Goal: Transaction & Acquisition: Obtain resource

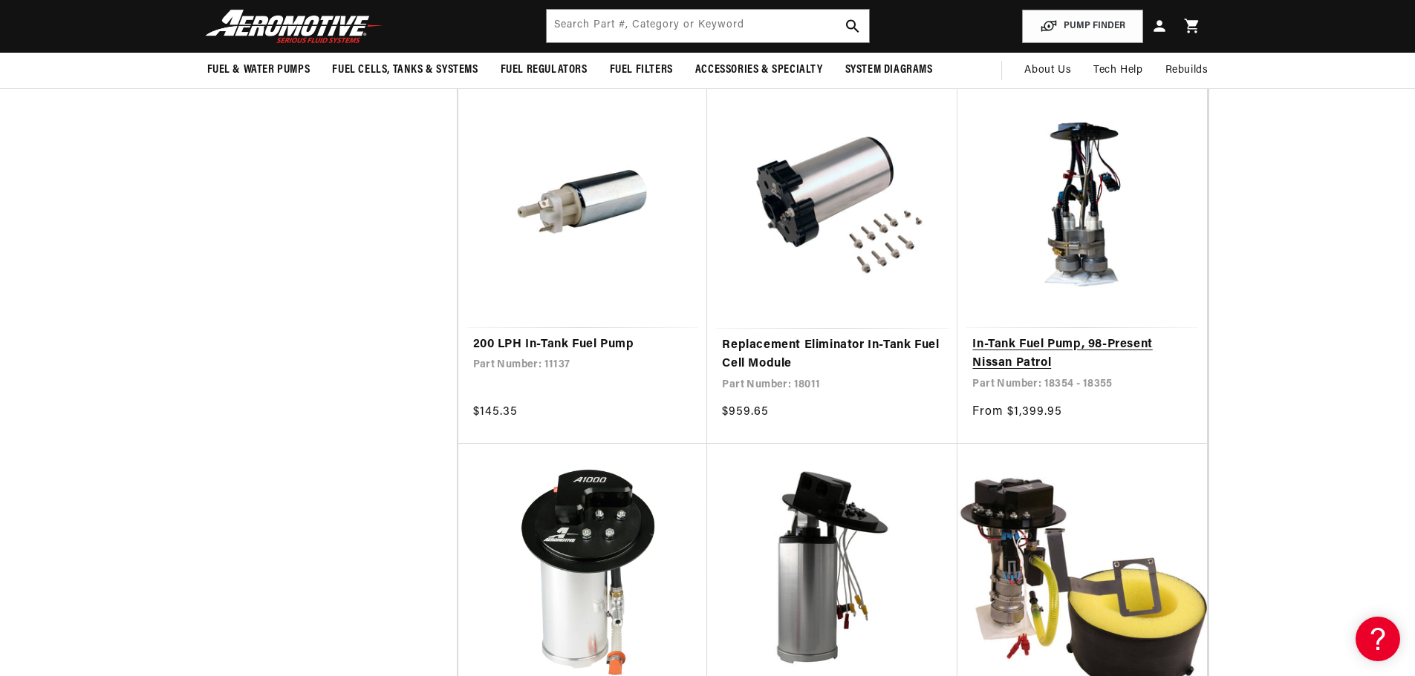
scroll to position [6609, 0]
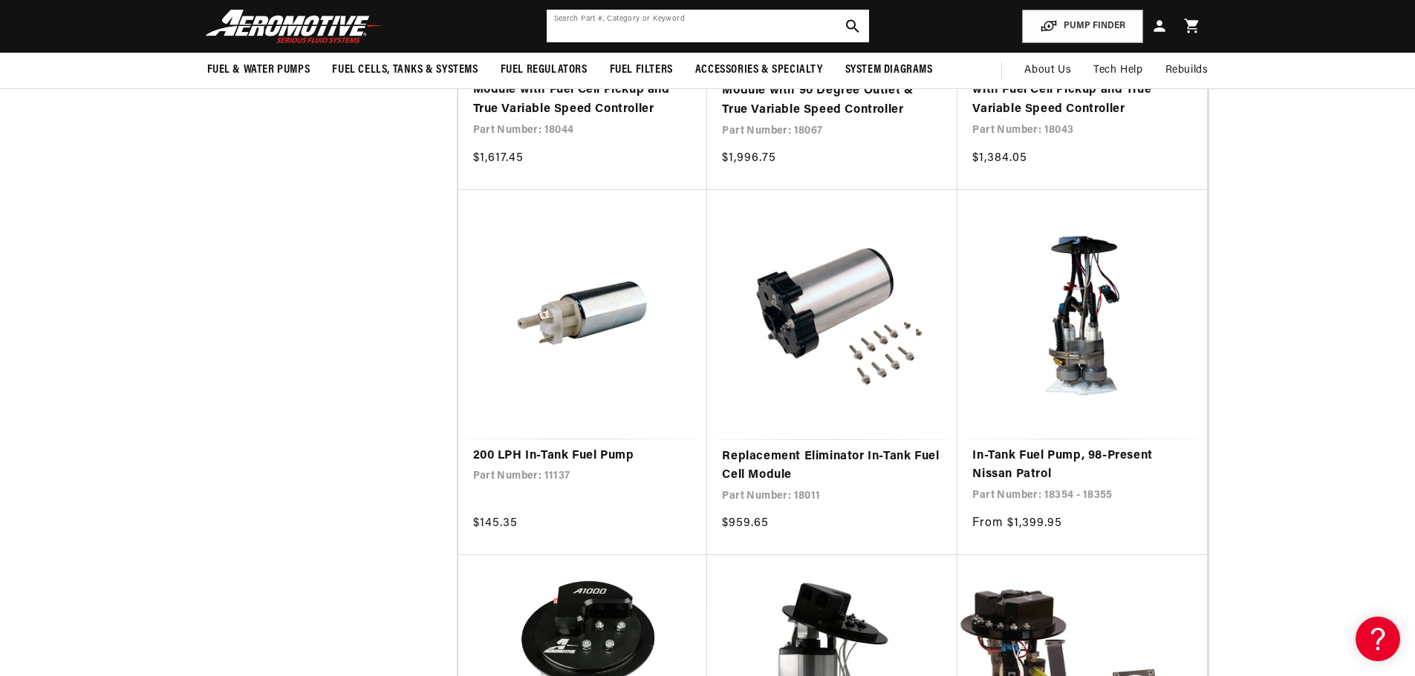
click at [655, 23] on input "text" at bounding box center [708, 26] width 322 height 33
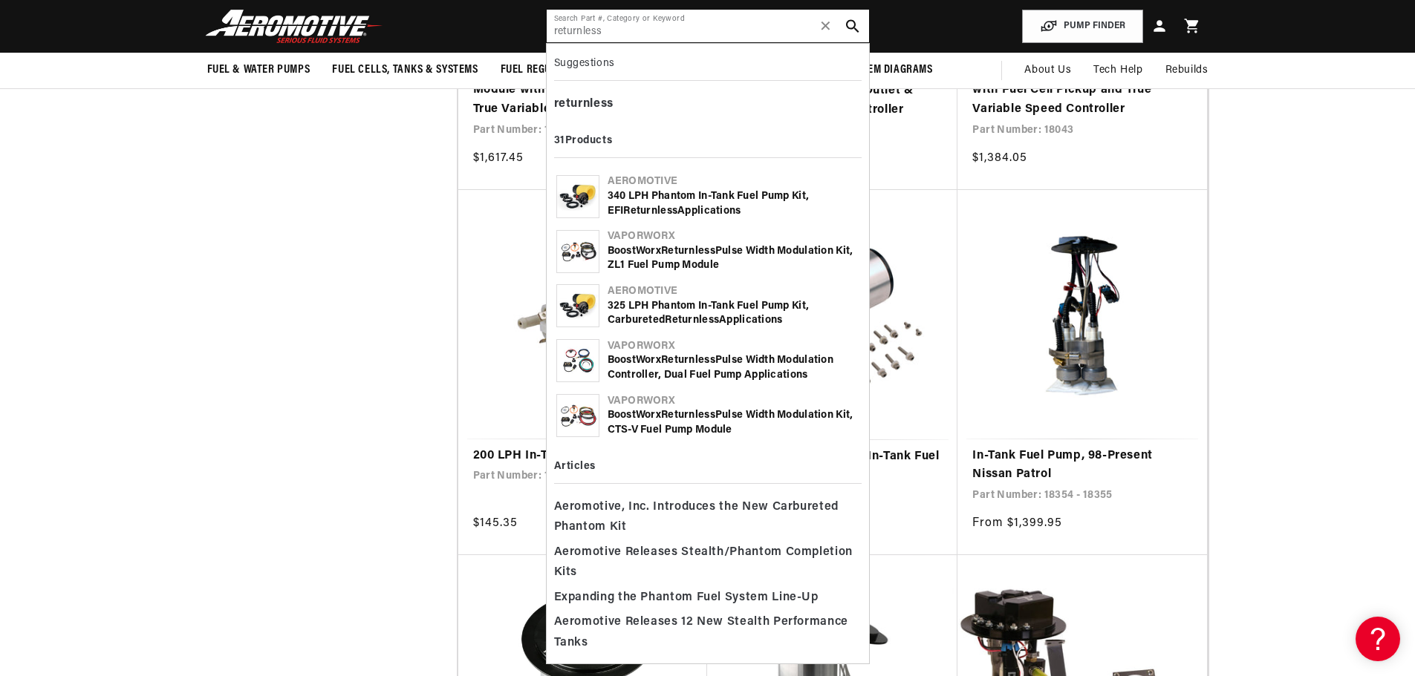
type input "returnless"
click at [701, 255] on b "Returnless" at bounding box center [688, 251] width 54 height 11
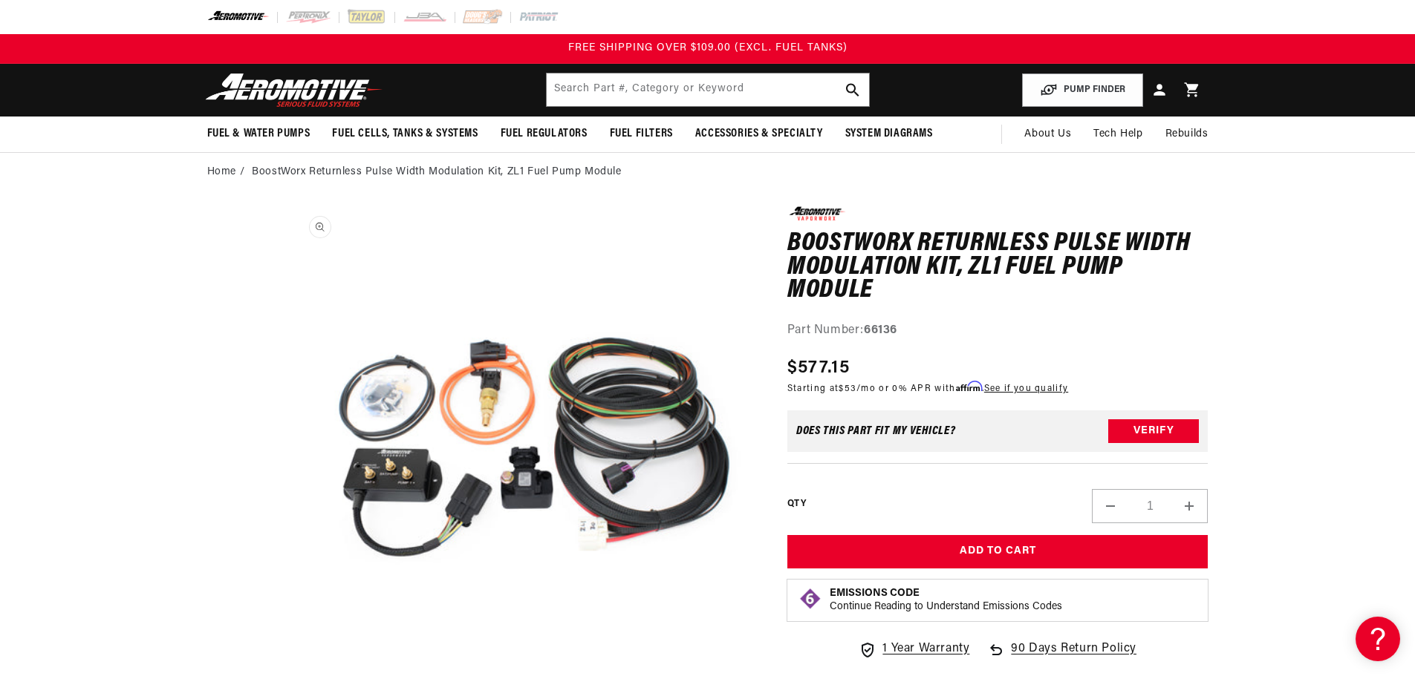
scroll to position [1, 0]
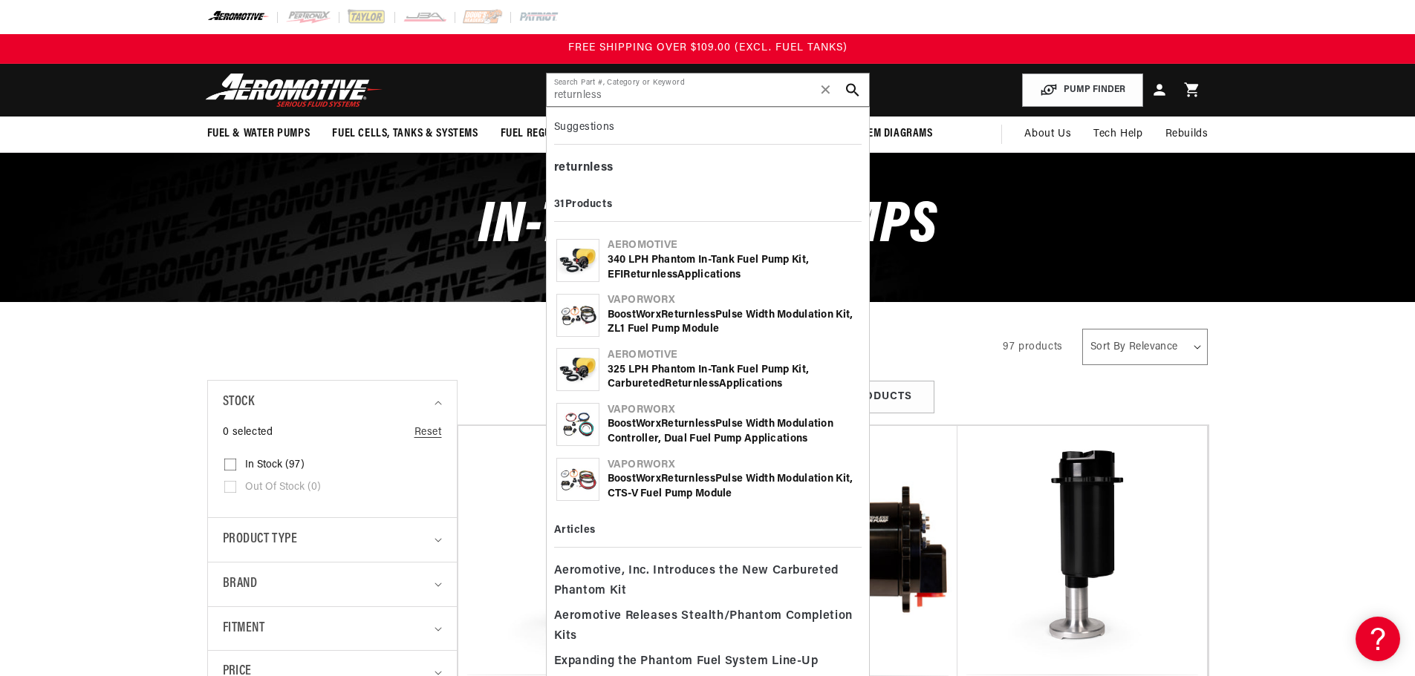
drag, startPoint x: 607, startPoint y: 97, endPoint x: 539, endPoint y: 100, distance: 68.4
click at [539, 100] on header "Fuel & Water Pumps Back In-Tank In-Line Fuel Pumps" at bounding box center [707, 90] width 1075 height 53
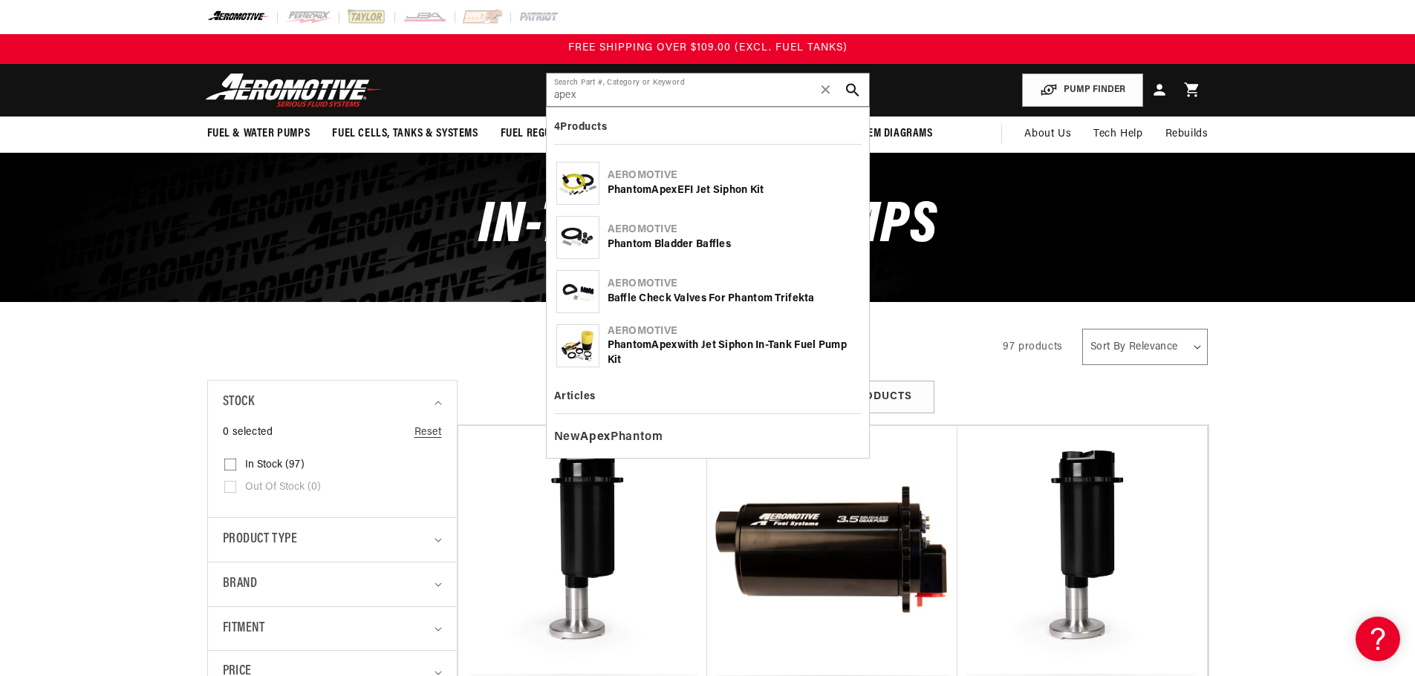
type input "apex"
click at [663, 345] on b "Apex" at bounding box center [663, 345] width 25 height 11
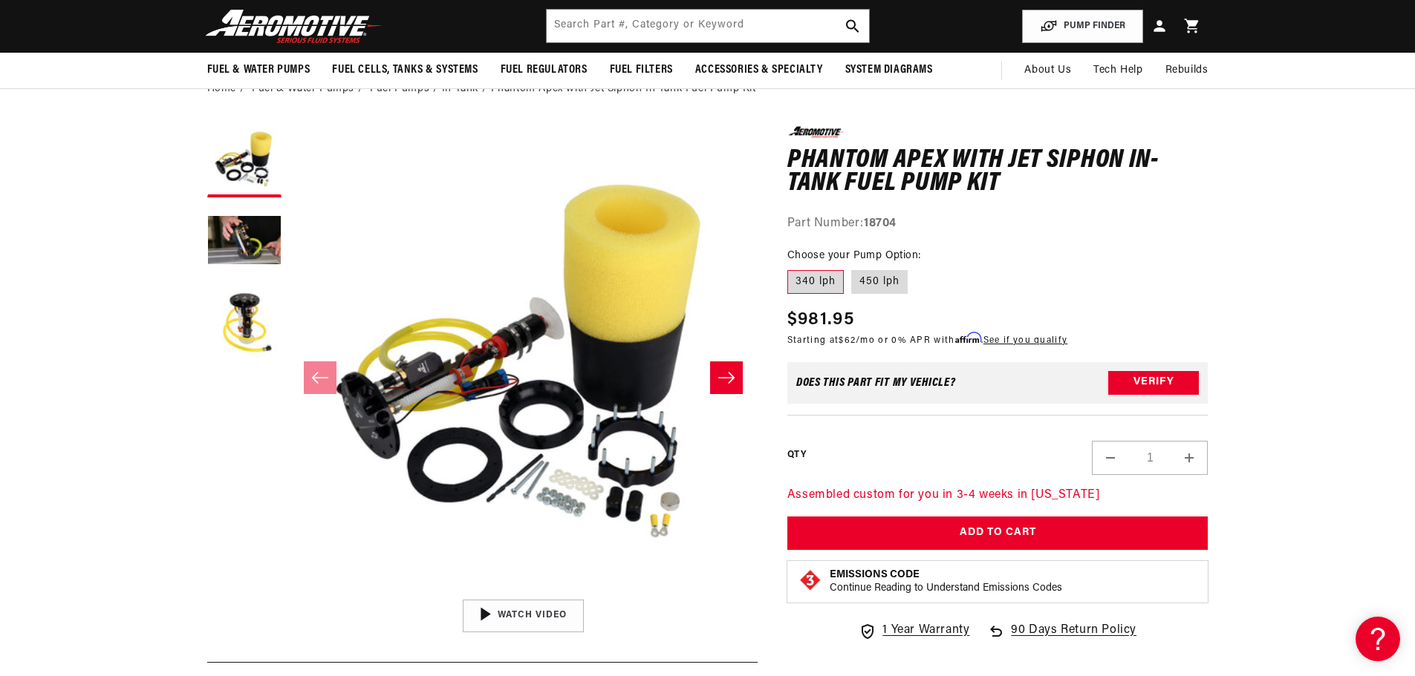
scroll to position [74, 0]
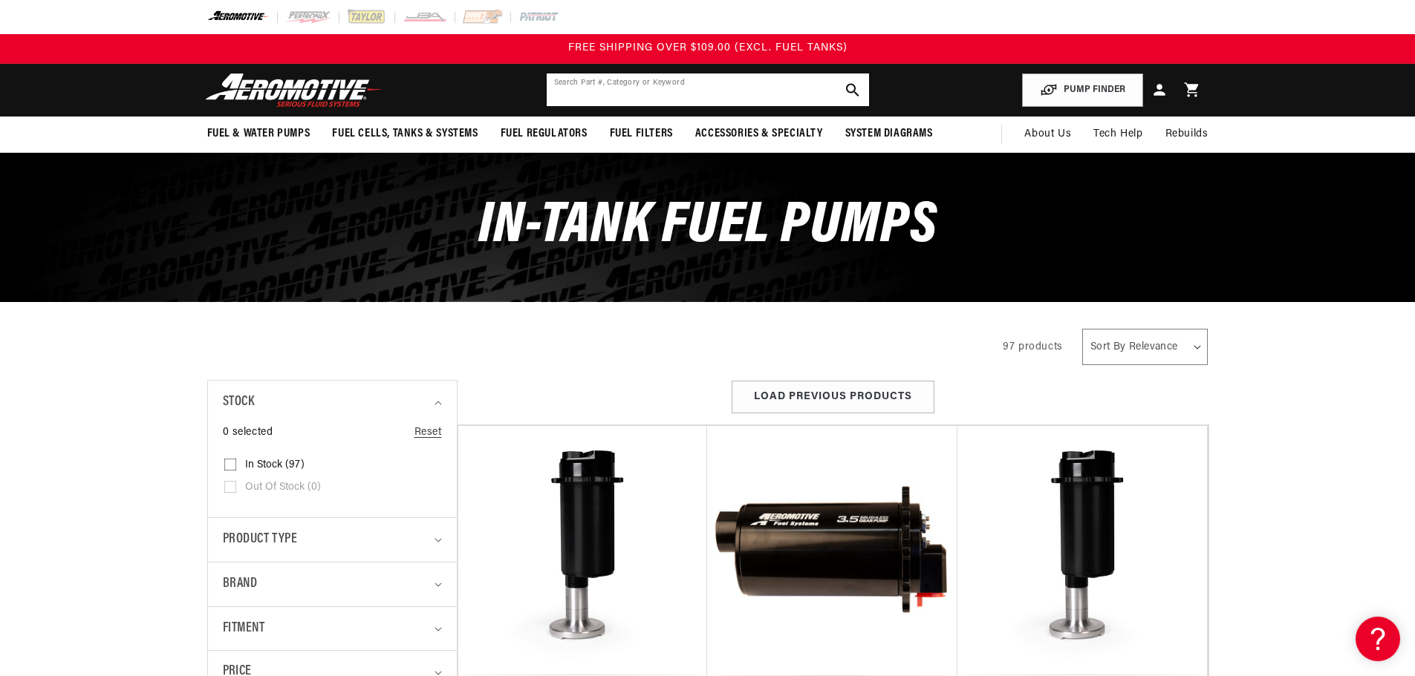
click at [590, 91] on input "text" at bounding box center [708, 90] width 322 height 33
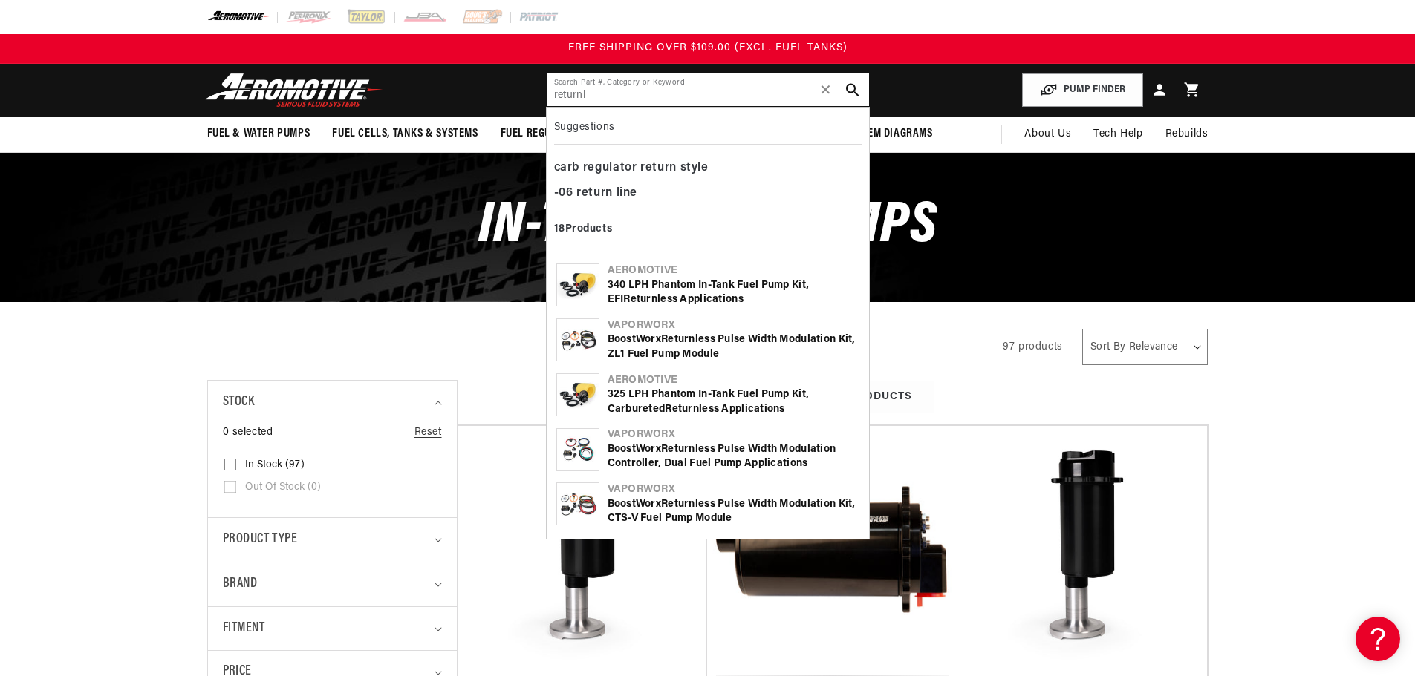
type input "returnl"
click at [639, 289] on div "340 LPH Phantom In-Tank Fuel Pump Kit, EFI Returnl ess Applications" at bounding box center [733, 292] width 252 height 29
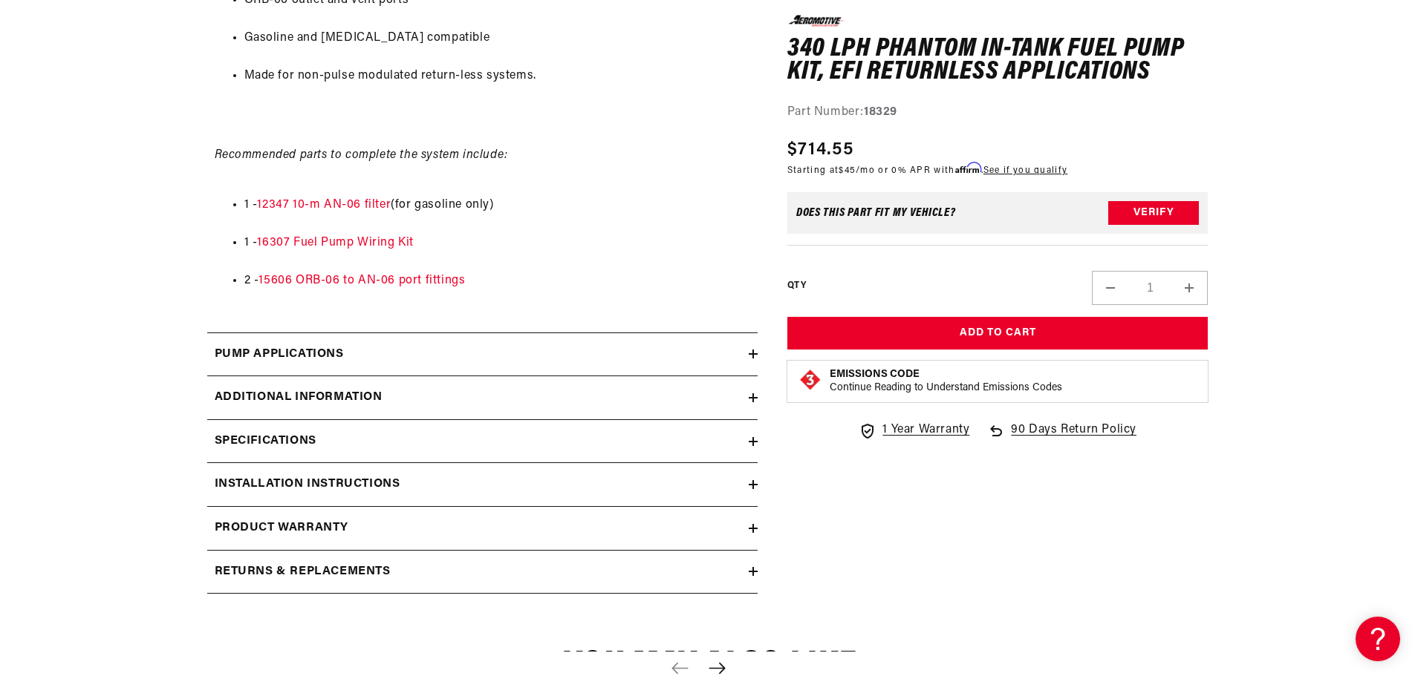
scroll to position [1188, 0]
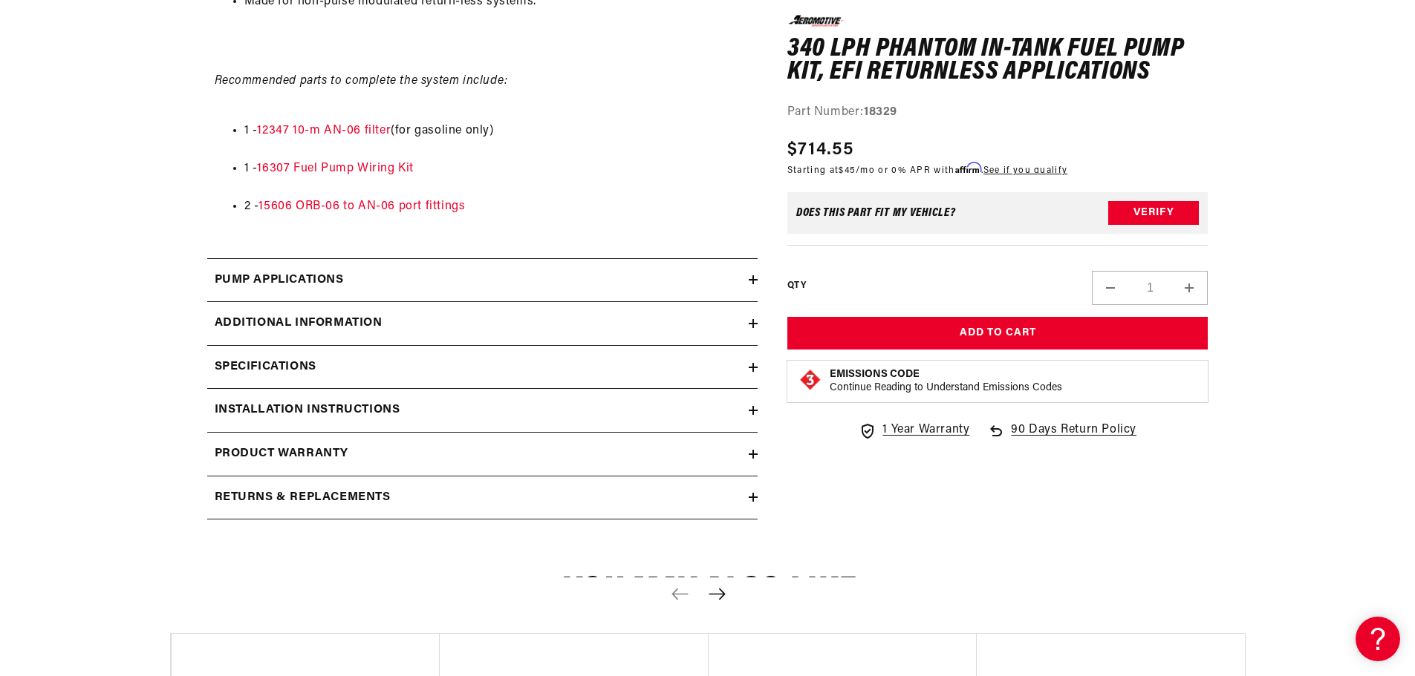
click at [411, 266] on summary "Pump Applications" at bounding box center [482, 280] width 550 height 43
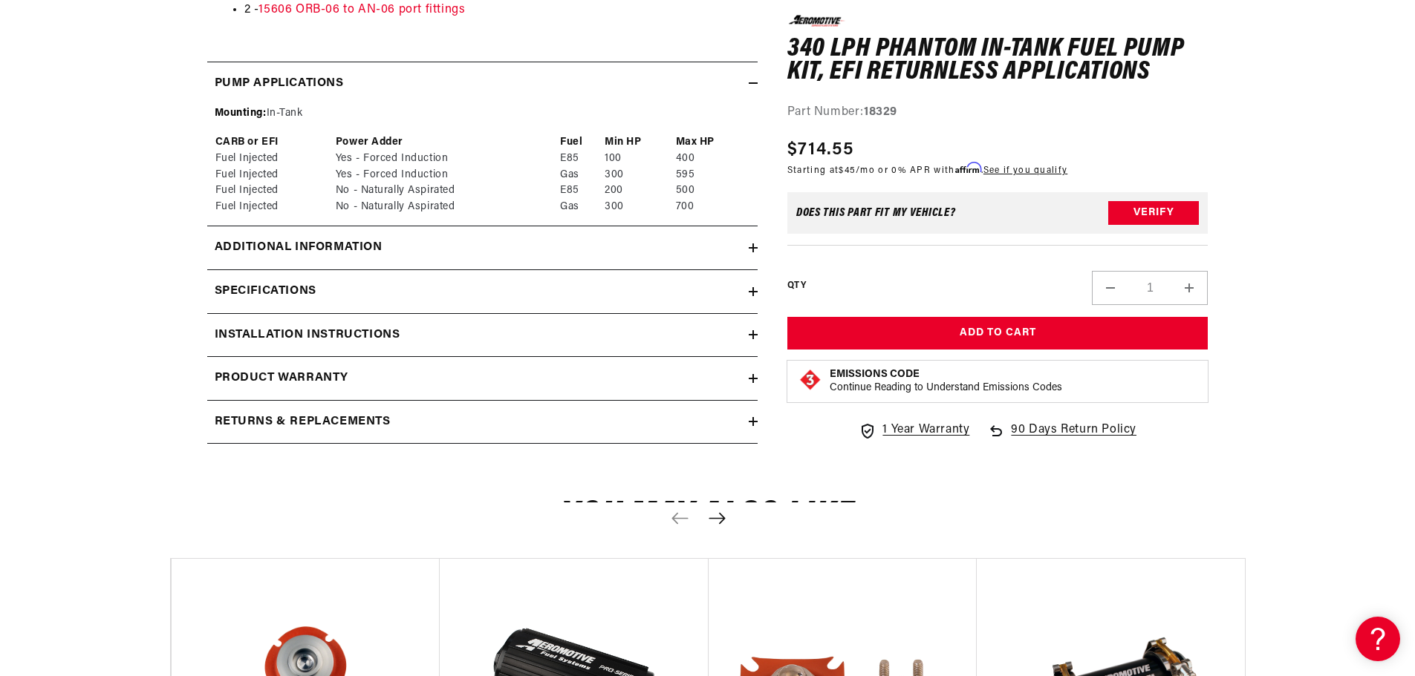
scroll to position [1411, 0]
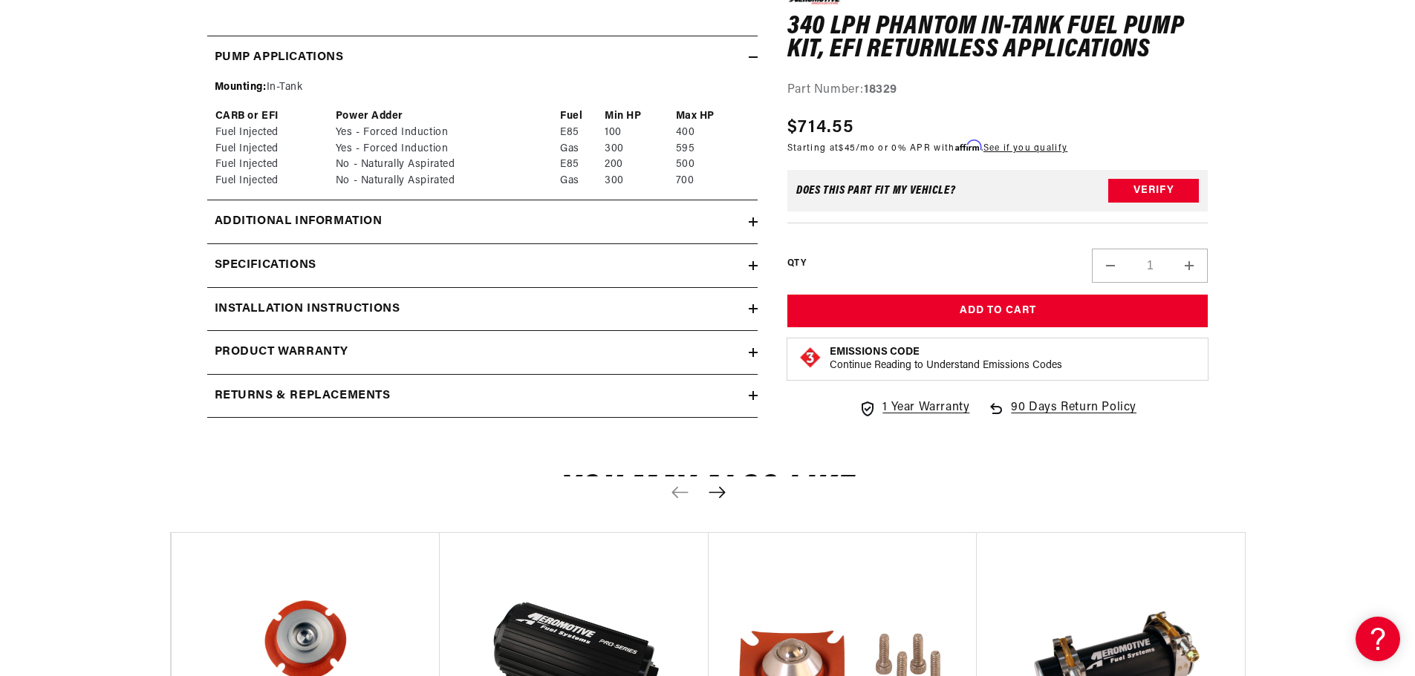
click at [304, 221] on h2 "Additional information" at bounding box center [299, 221] width 168 height 19
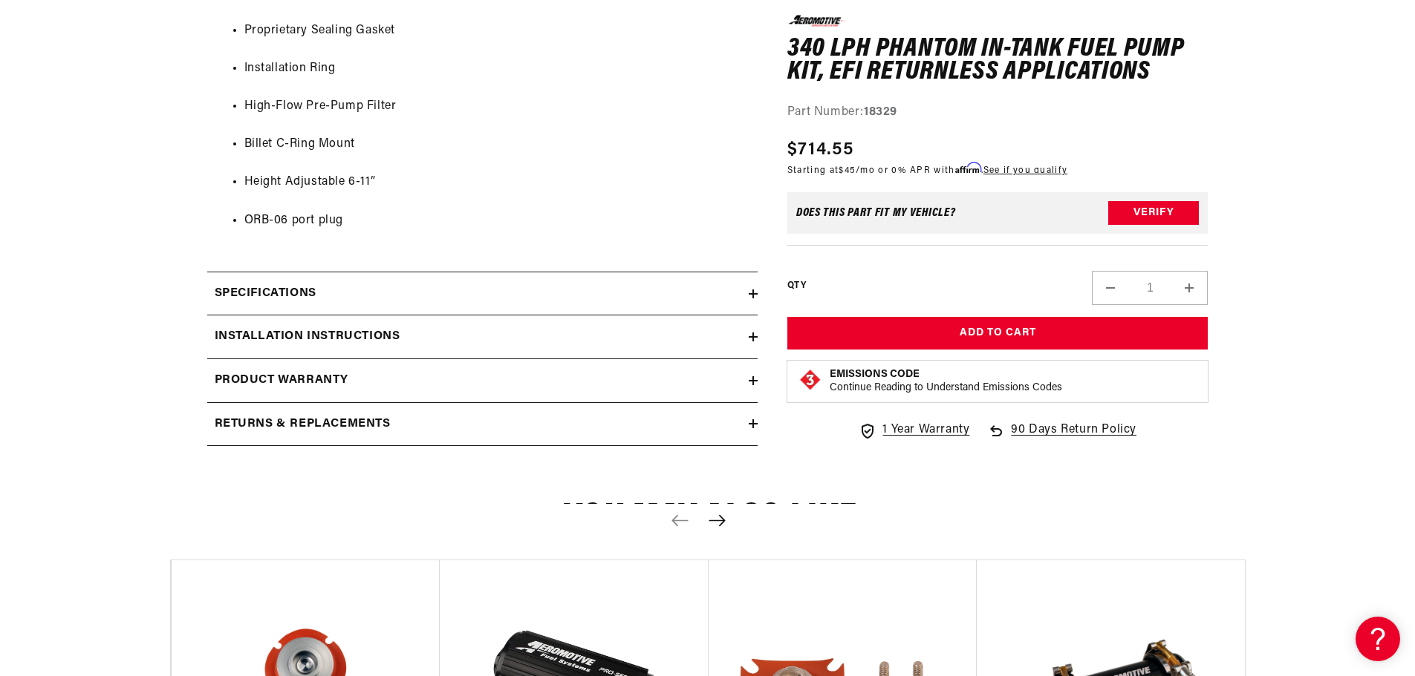
scroll to position [2005, 0]
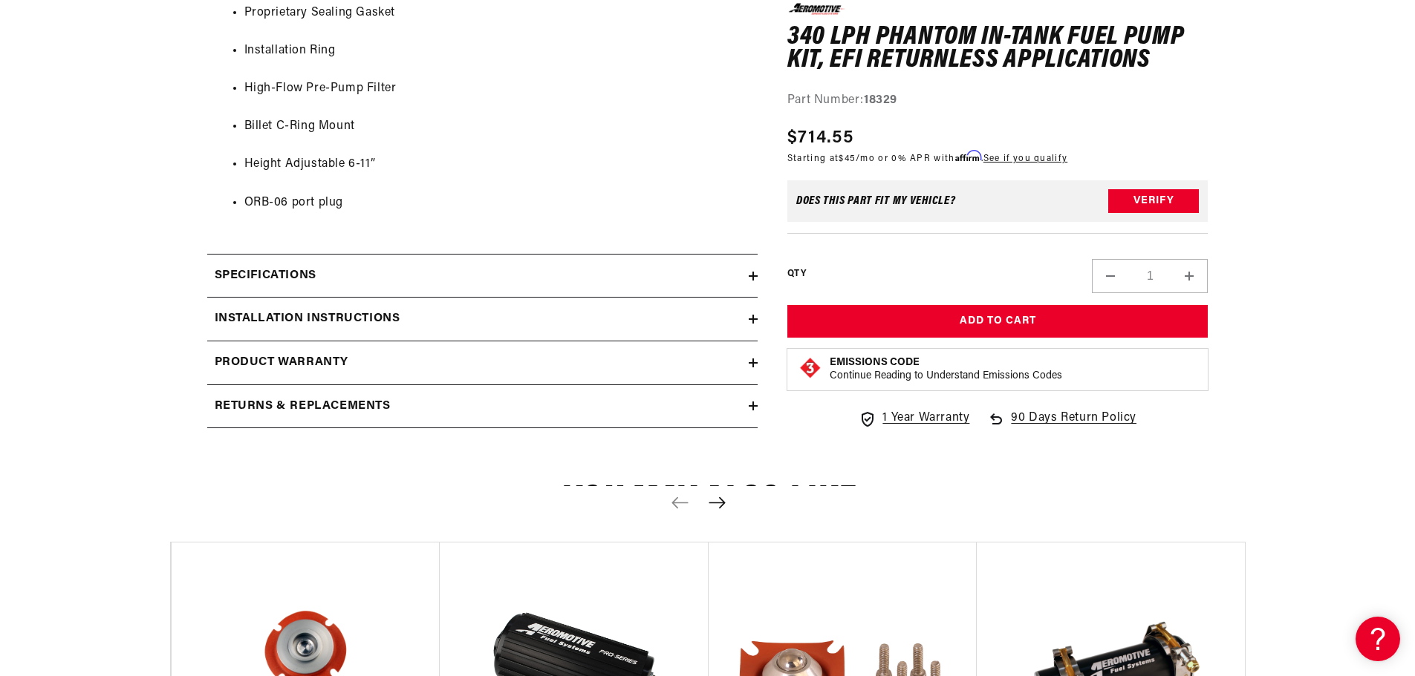
click at [267, 281] on h2 "Specifications" at bounding box center [266, 276] width 102 height 19
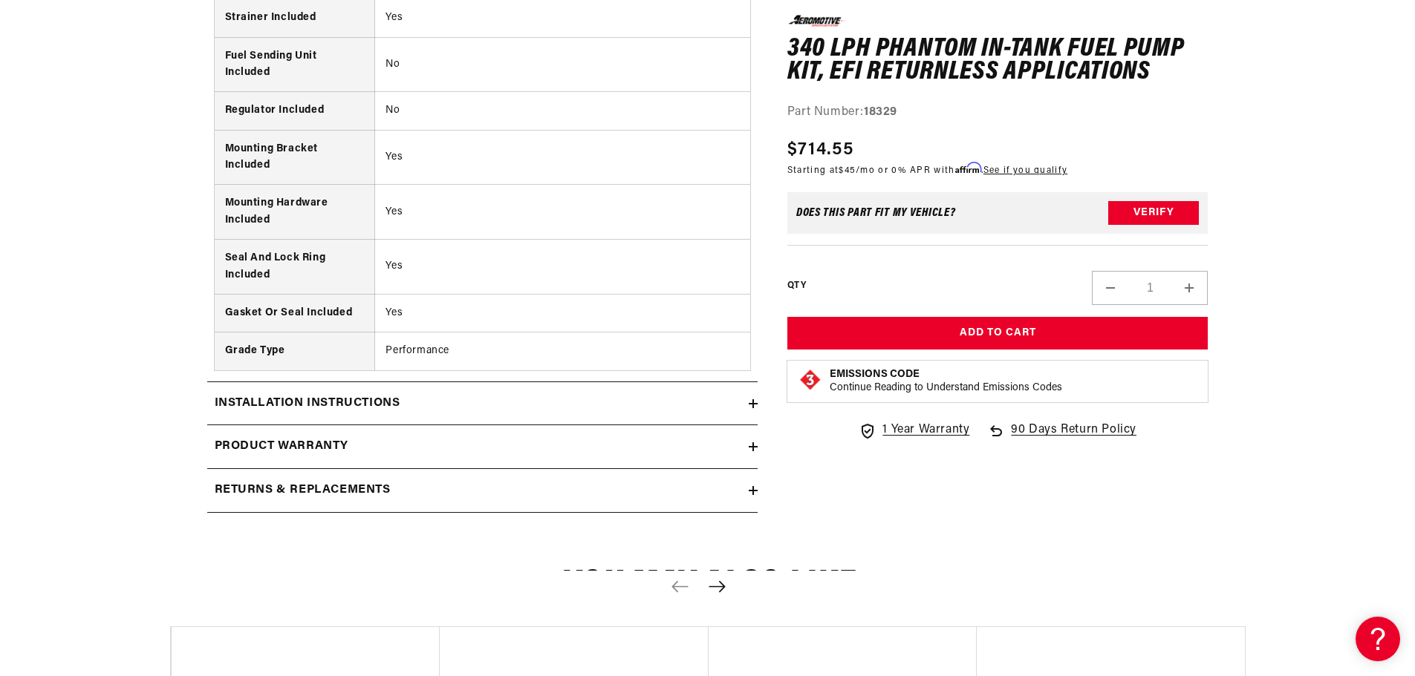
scroll to position [3119, 0]
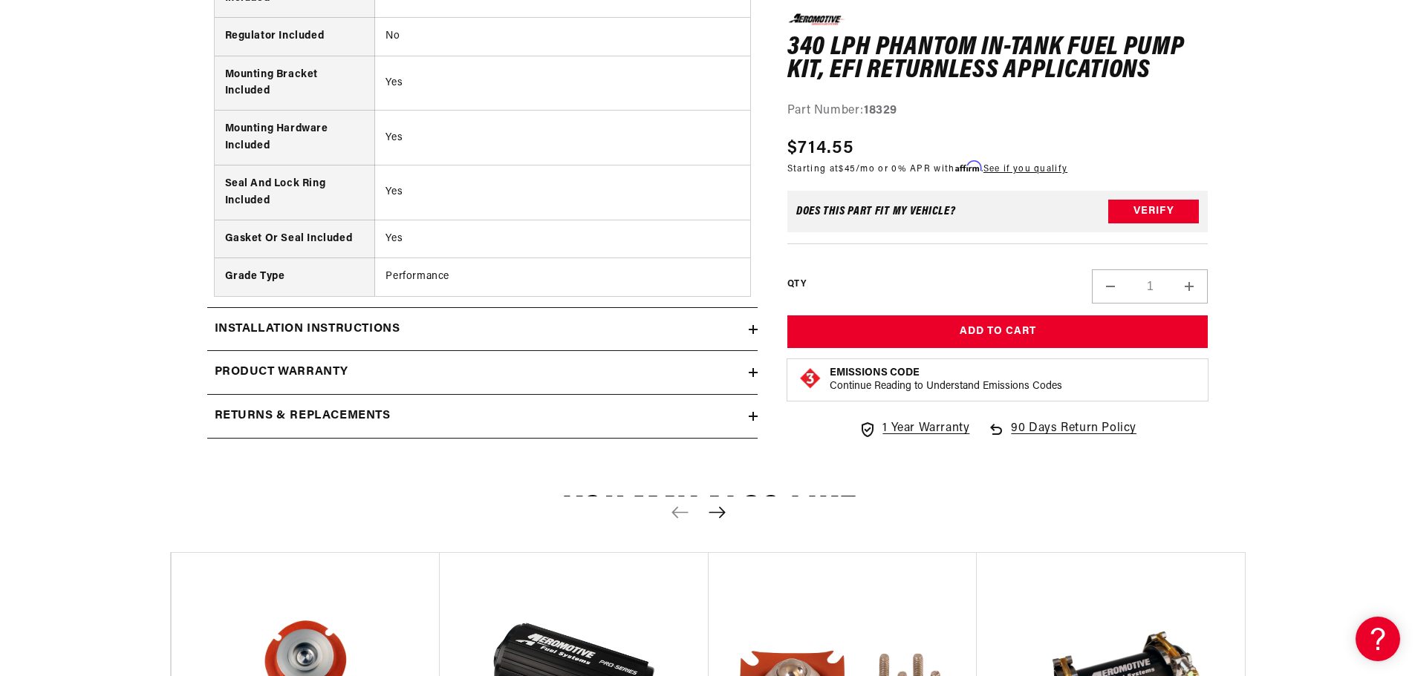
click at [232, 324] on h2 "Installation Instructions" at bounding box center [308, 329] width 186 height 19
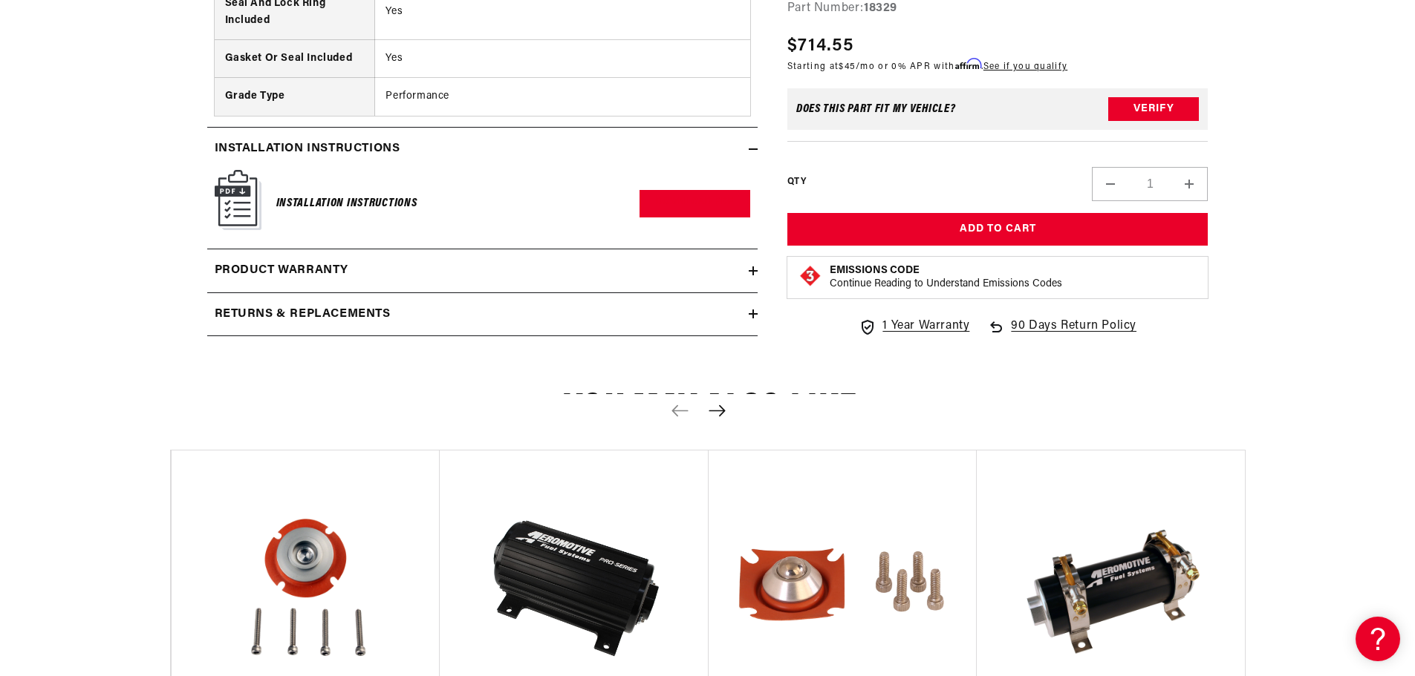
scroll to position [3341, 0]
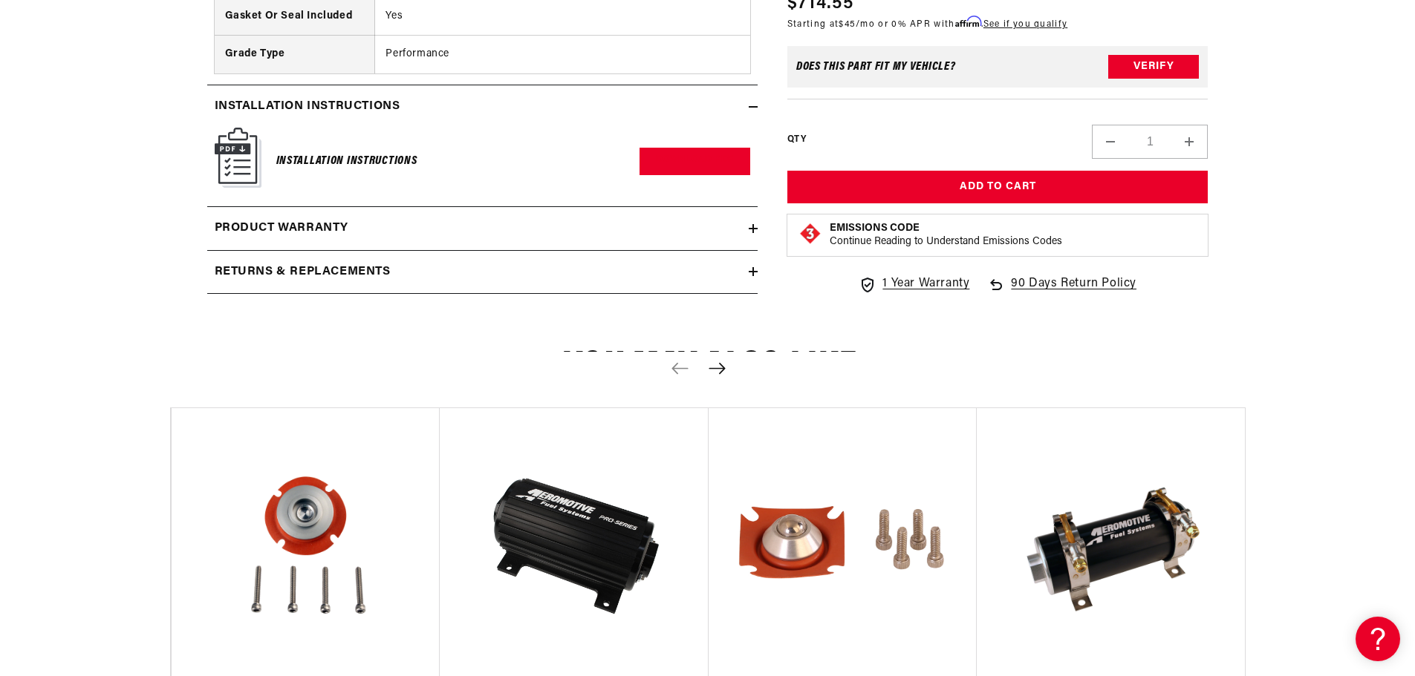
click at [234, 165] on img at bounding box center [238, 158] width 47 height 60
click at [666, 159] on link "Download PDF" at bounding box center [694, 161] width 111 height 27
